Goal: Information Seeking & Learning: Find specific page/section

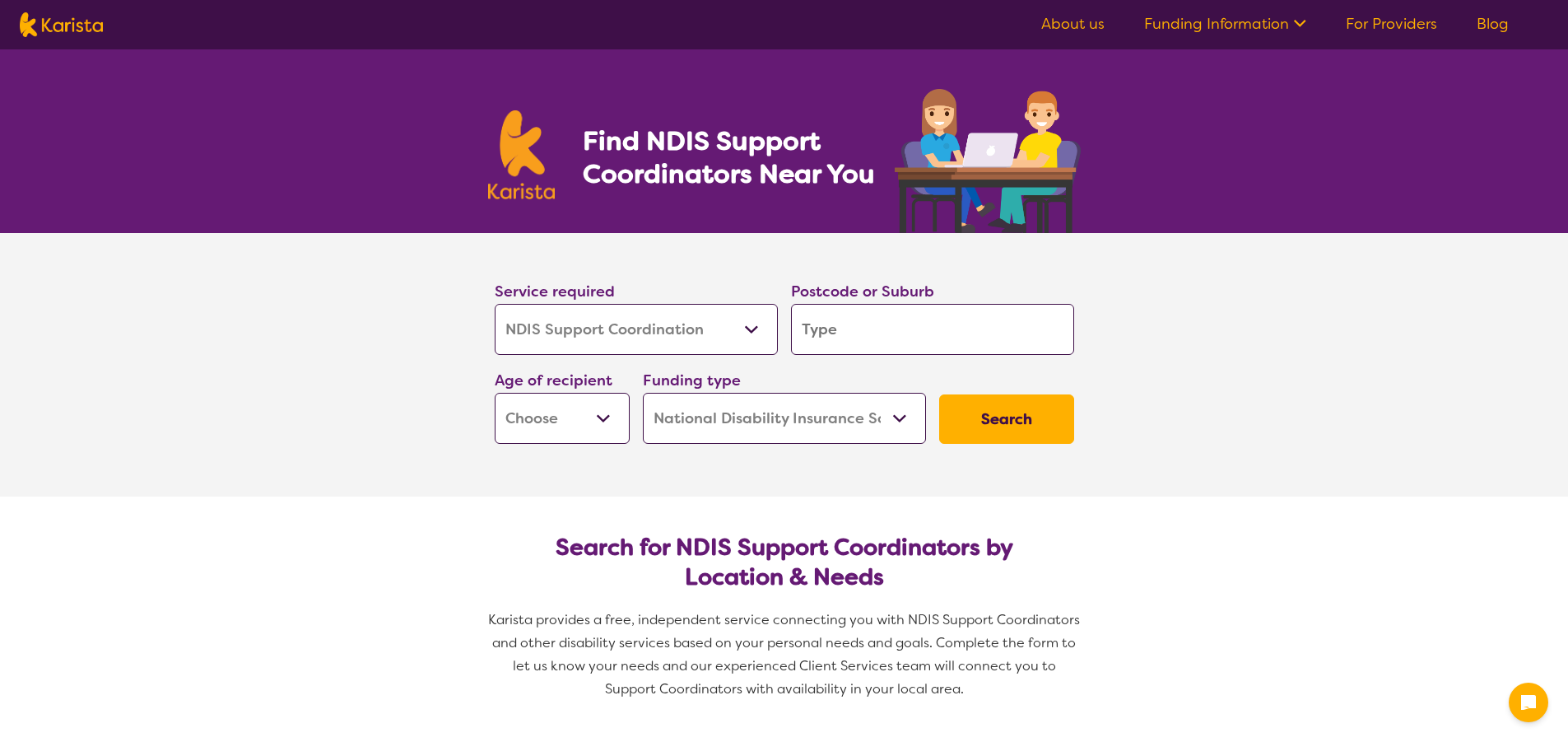
select select "NDIS Support Coordination"
select select "NDIS"
select select "NDIS Support Coordination"
select select "NDIS"
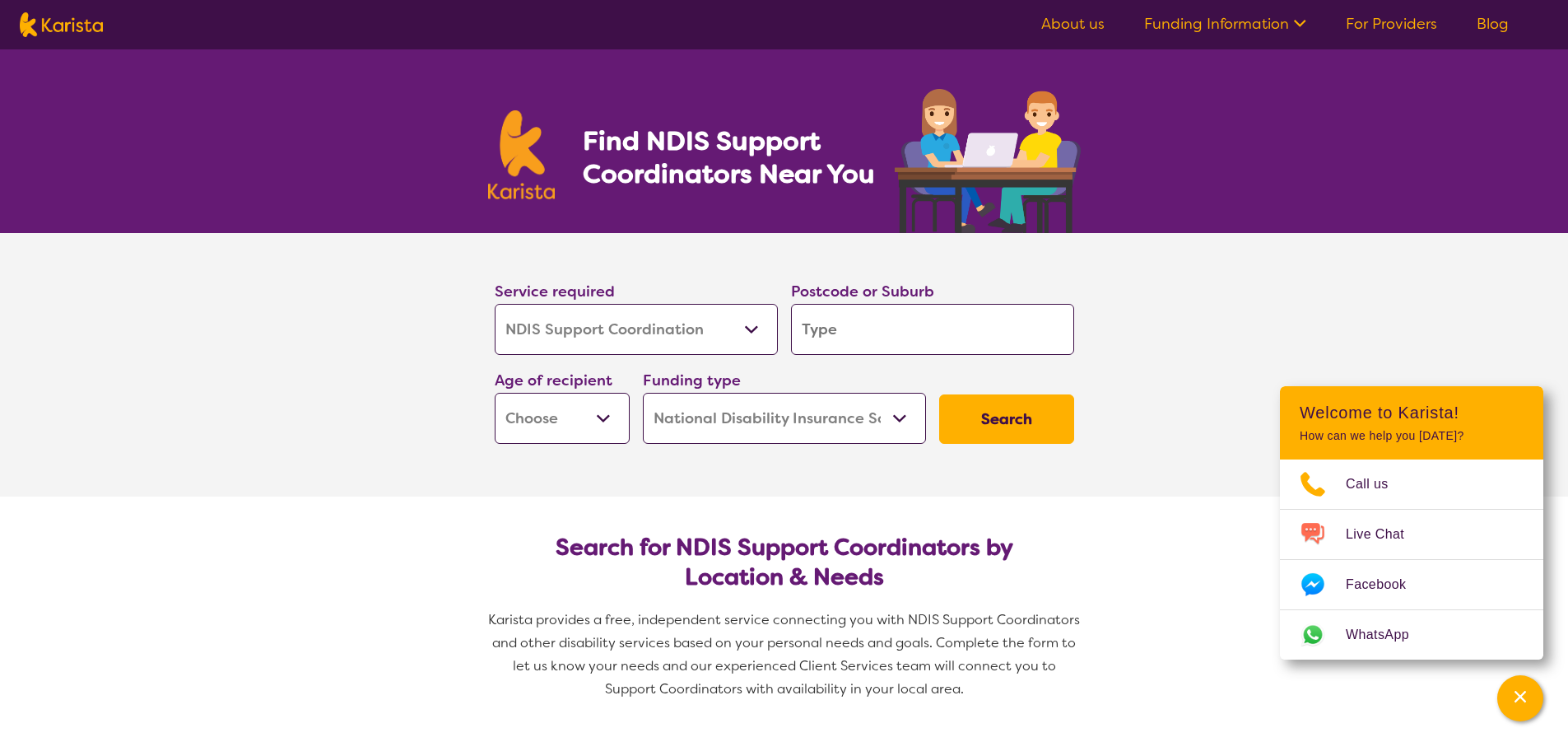
click at [812, 328] on input "search" at bounding box center [933, 330] width 283 height 51
type input "2"
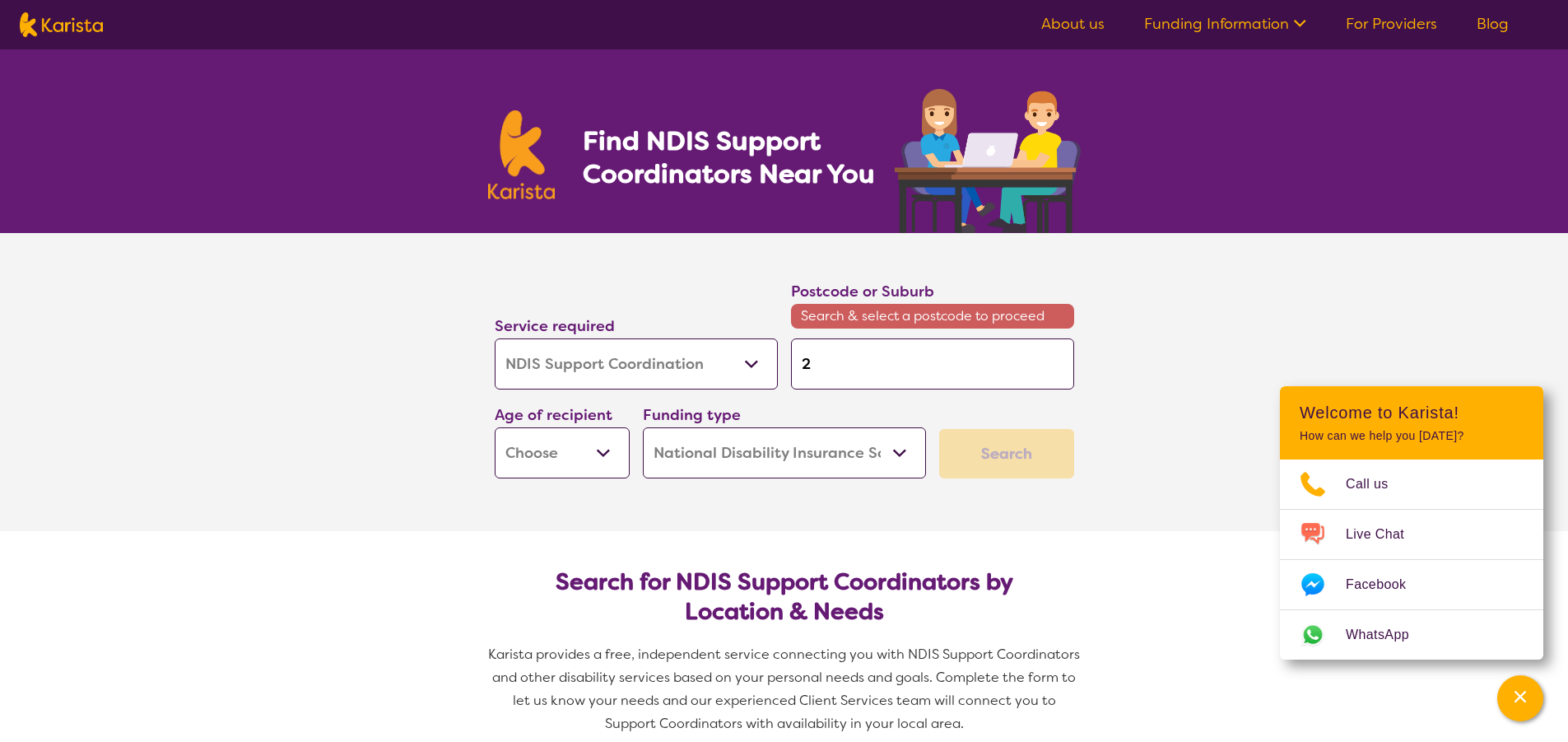
type input "25"
type input "256"
type input "2565"
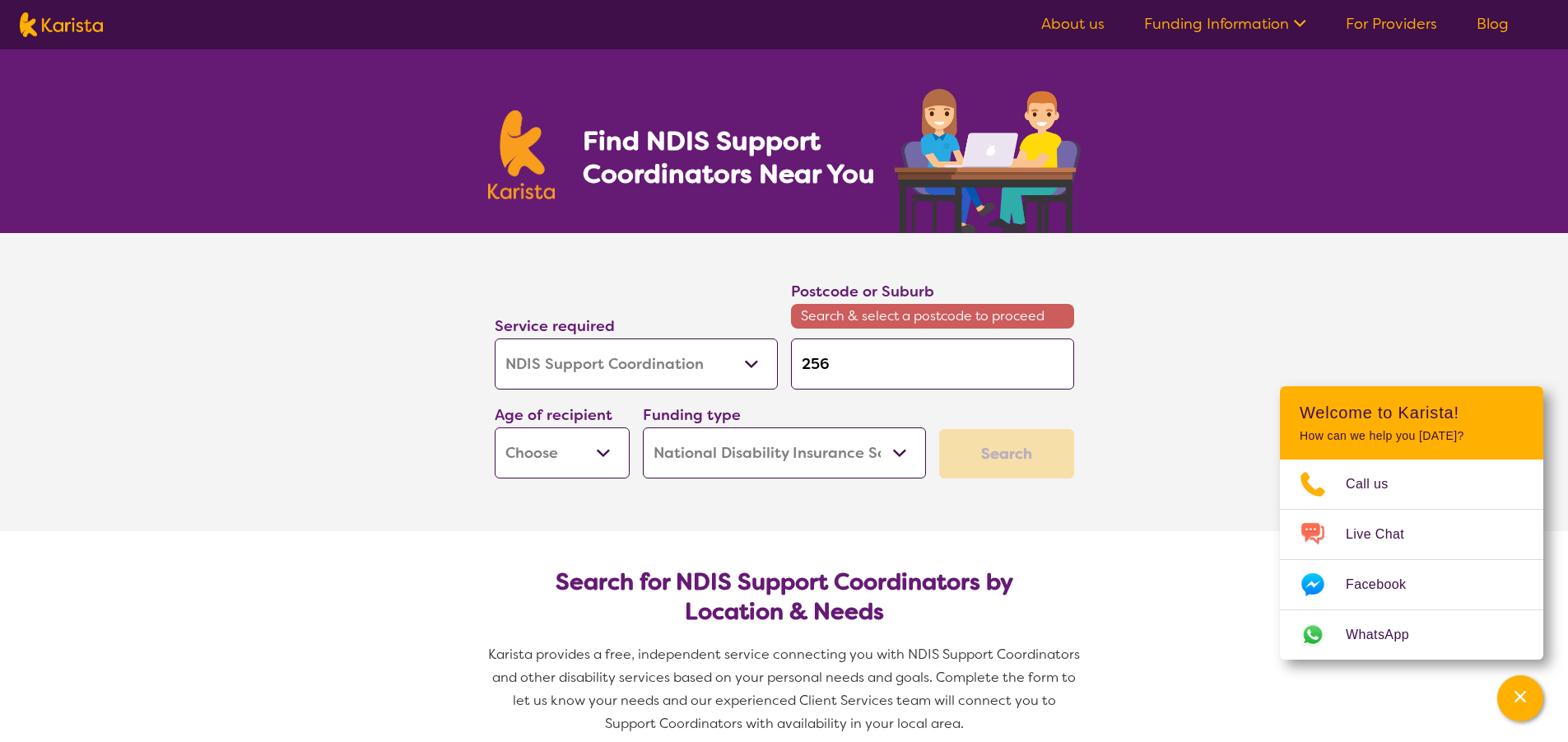
type input "2565"
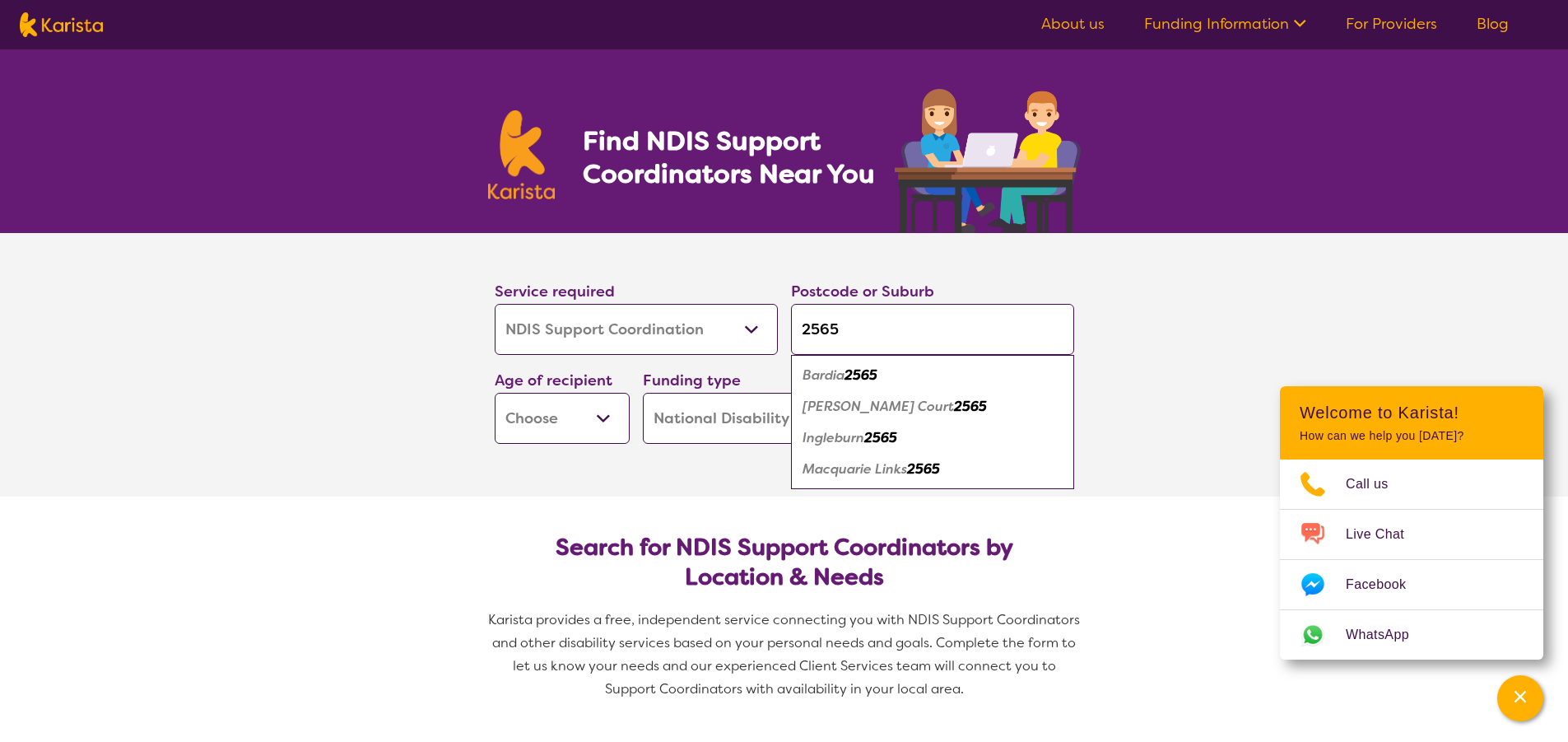
type input "2565"
click at [939, 394] on button "Search" at bounding box center [1007, 419] width 135 height 49
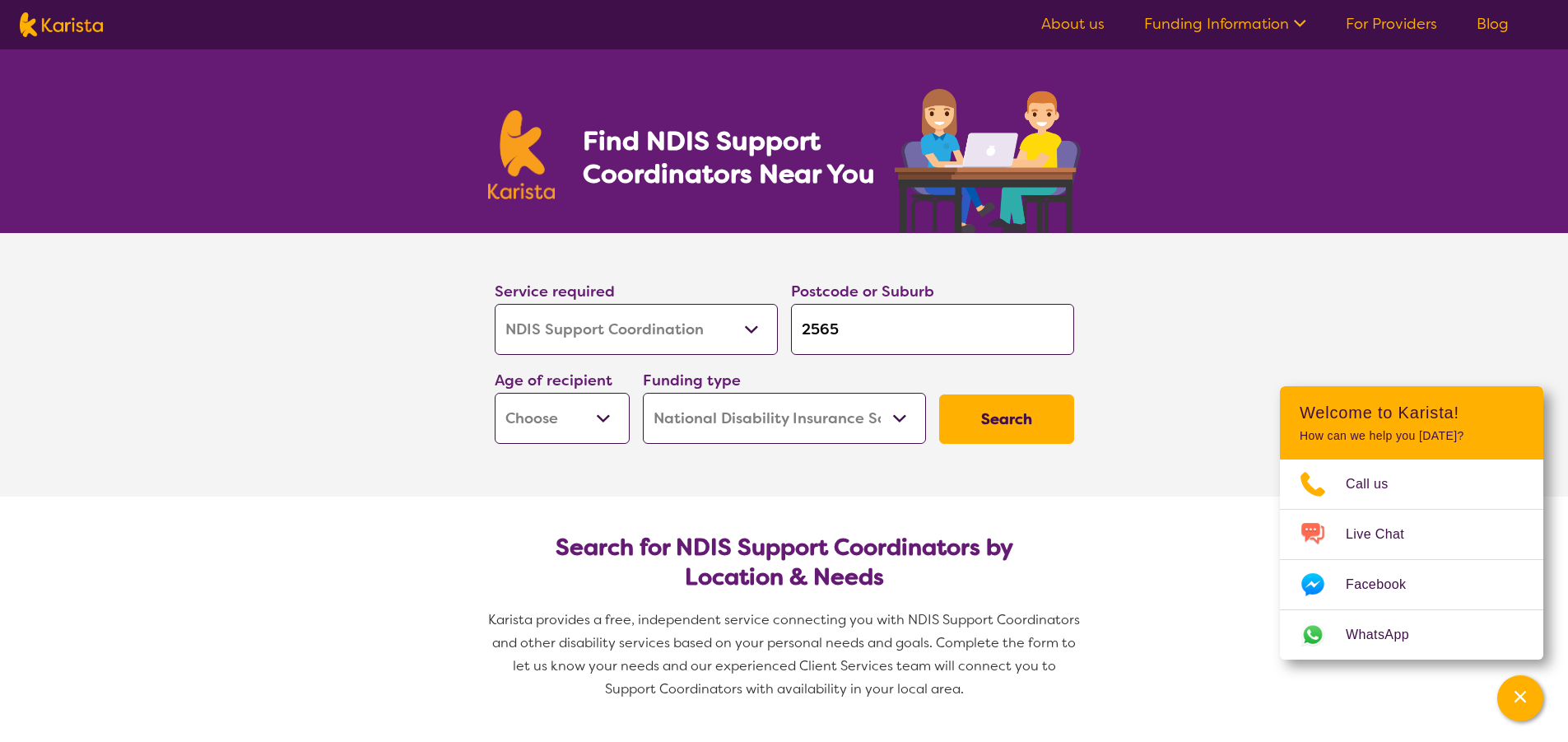
click at [599, 410] on select "Early Childhood - 0 to 9 Child - 10 to 11 Adolescent - 12 to 17 Adult - 18 to 6…" at bounding box center [562, 418] width 135 height 51
select select "AD"
click at [494, 392] on select "Early Childhood - 0 to 9 Child - 10 to 11 Adolescent - 12 to 17 Adult - 18 to 6…" at bounding box center [562, 418] width 135 height 51
select select "AD"
click at [896, 407] on select "Home Care Package (HCP) National Disability Insurance Scheme (NDIS) I don't know" at bounding box center [784, 418] width 283 height 51
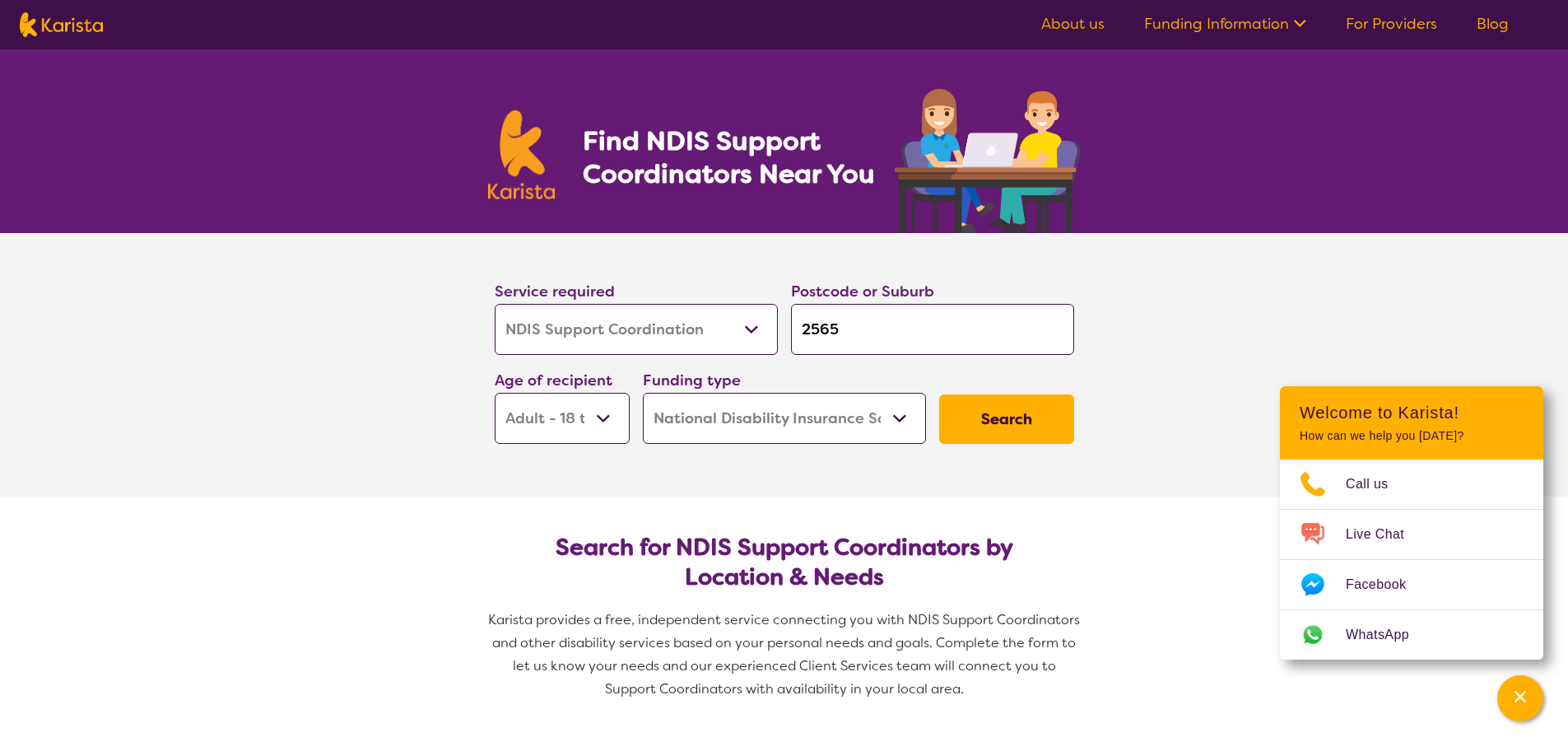
click at [643, 392] on select "Home Care Package (HCP) National Disability Insurance Scheme (NDIS) I don't know" at bounding box center [784, 418] width 283 height 51
click at [898, 417] on select "Home Care Package (HCP) National Disability Insurance Scheme (NDIS) I don't know" at bounding box center [784, 418] width 283 height 51
click at [643, 392] on select "Home Care Package (HCP) National Disability Insurance Scheme (NDIS) I don't know" at bounding box center [784, 418] width 283 height 51
click at [972, 420] on button "Search" at bounding box center [1007, 419] width 135 height 49
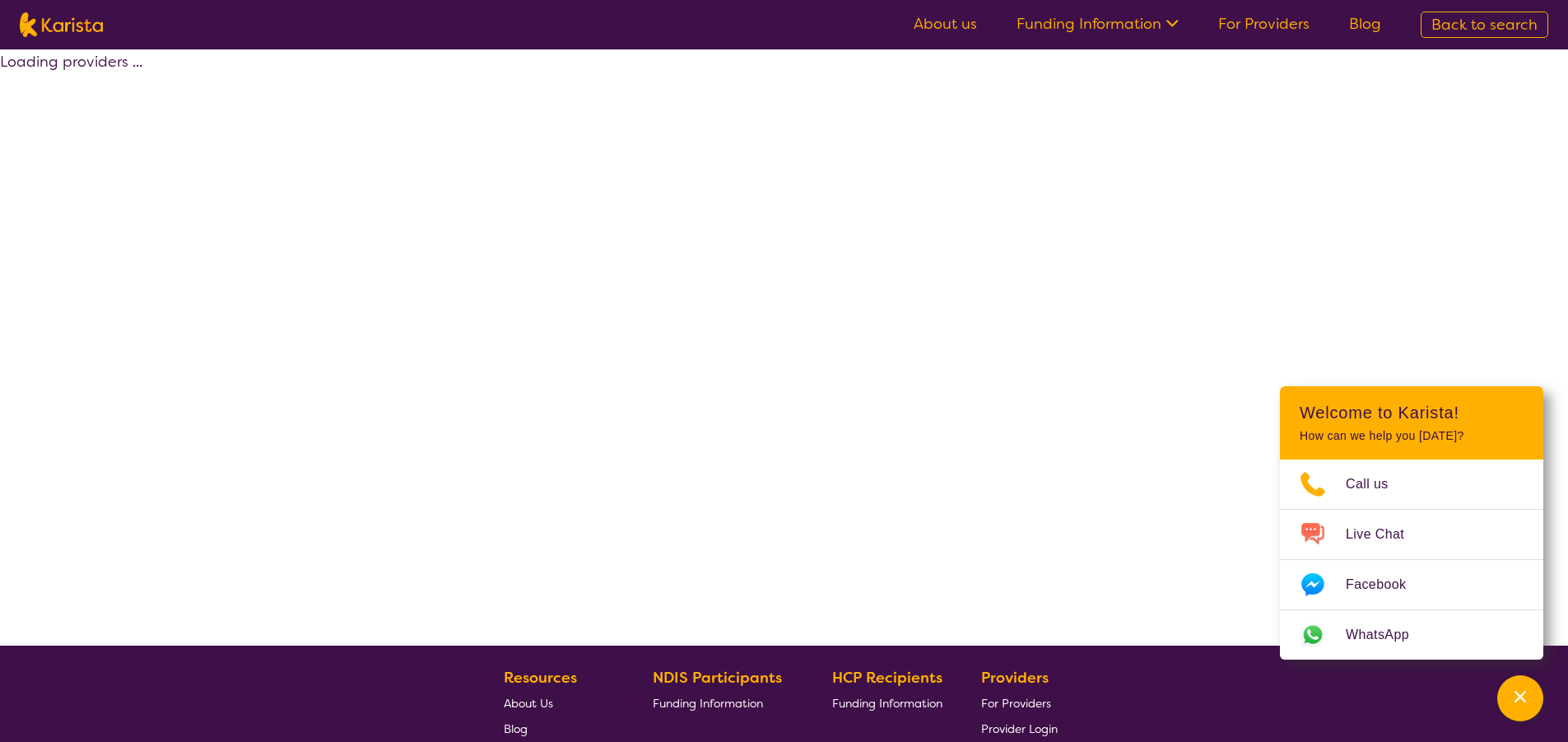
select select "by_score"
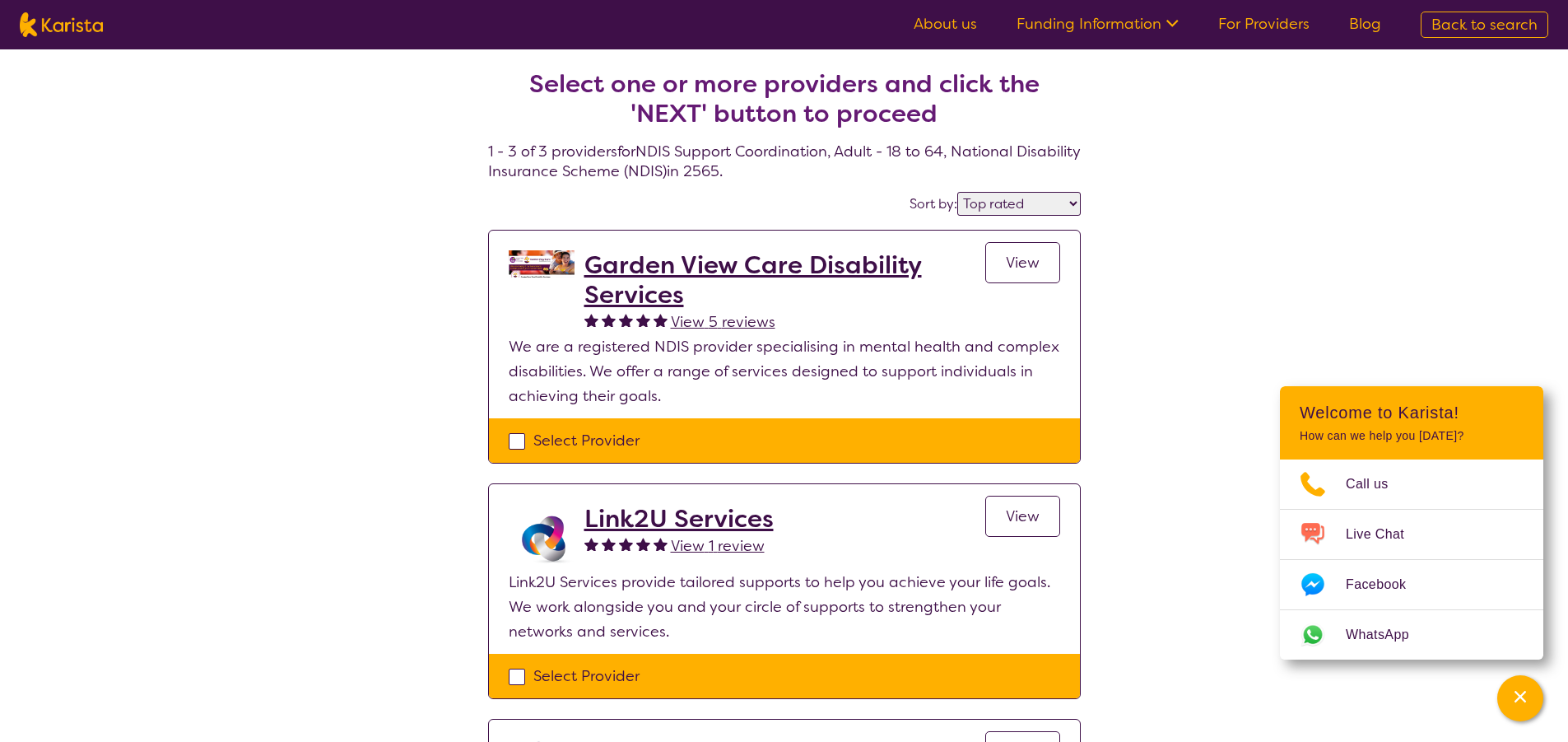
click at [639, 261] on h2 "Garden View Care Disability Services" at bounding box center [784, 280] width 400 height 59
